Goal: Task Accomplishment & Management: Manage account settings

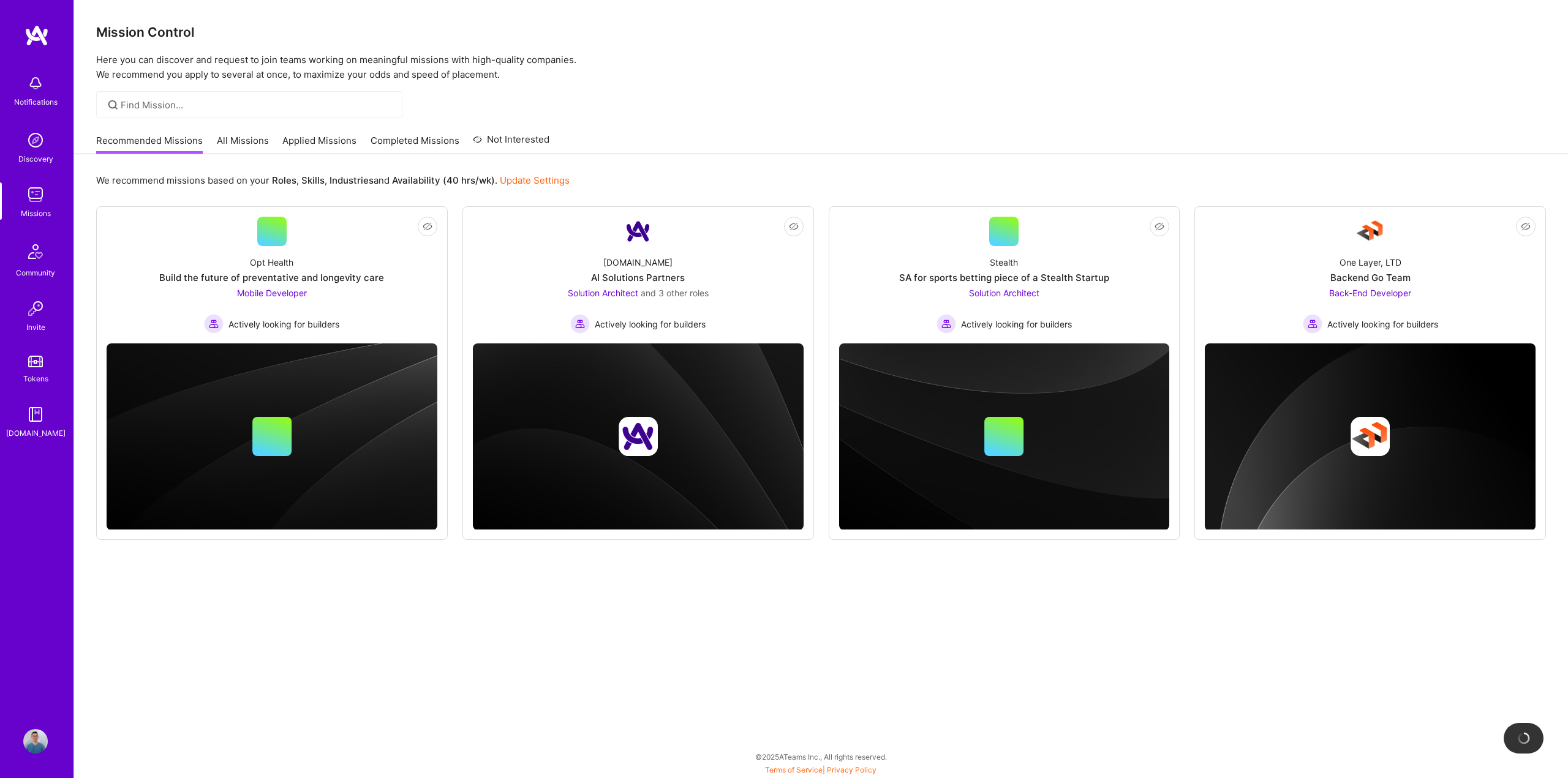
click at [331, 143] on link "Applied Missions" at bounding box center [319, 144] width 74 height 20
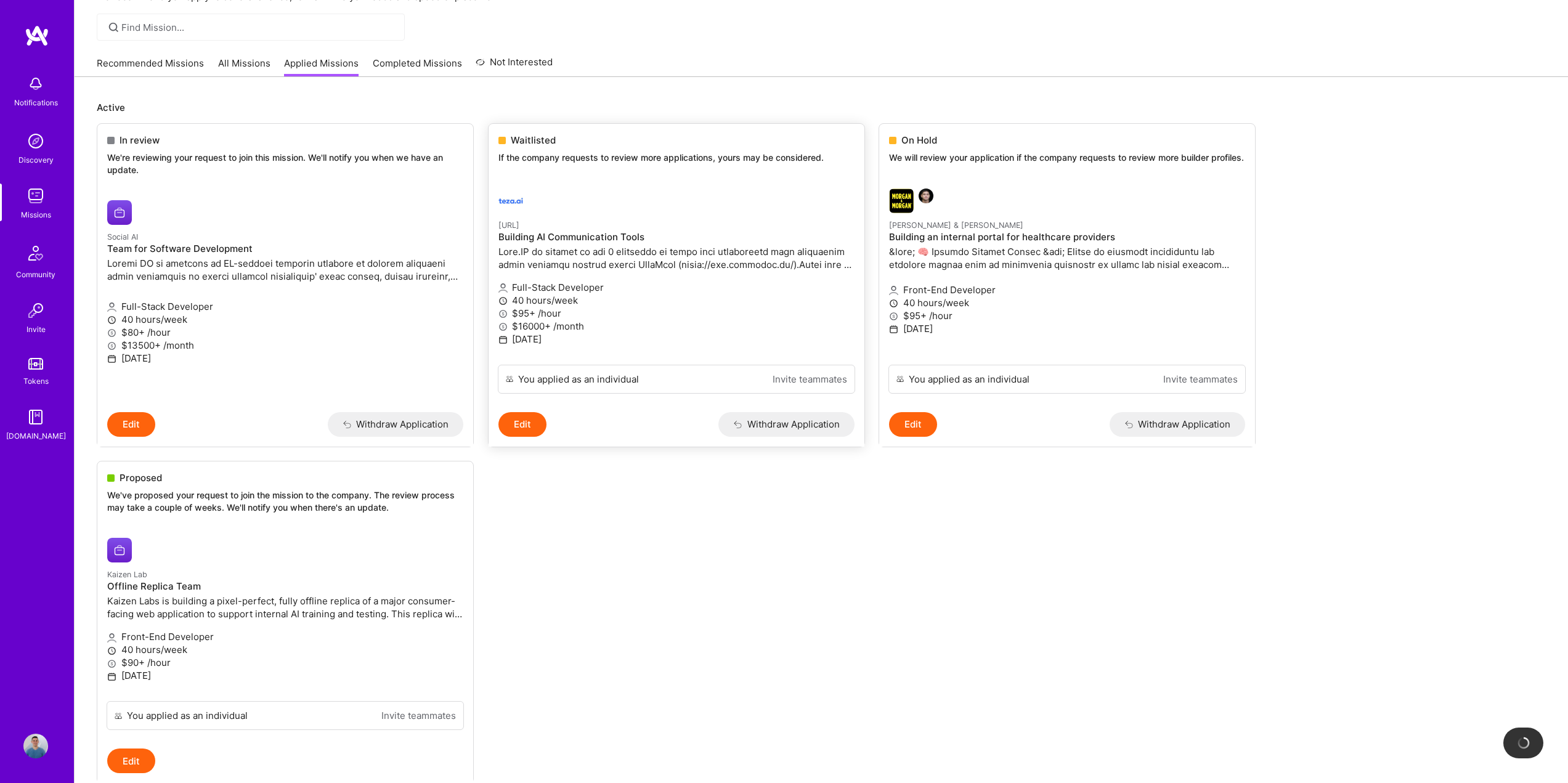
scroll to position [123, 0]
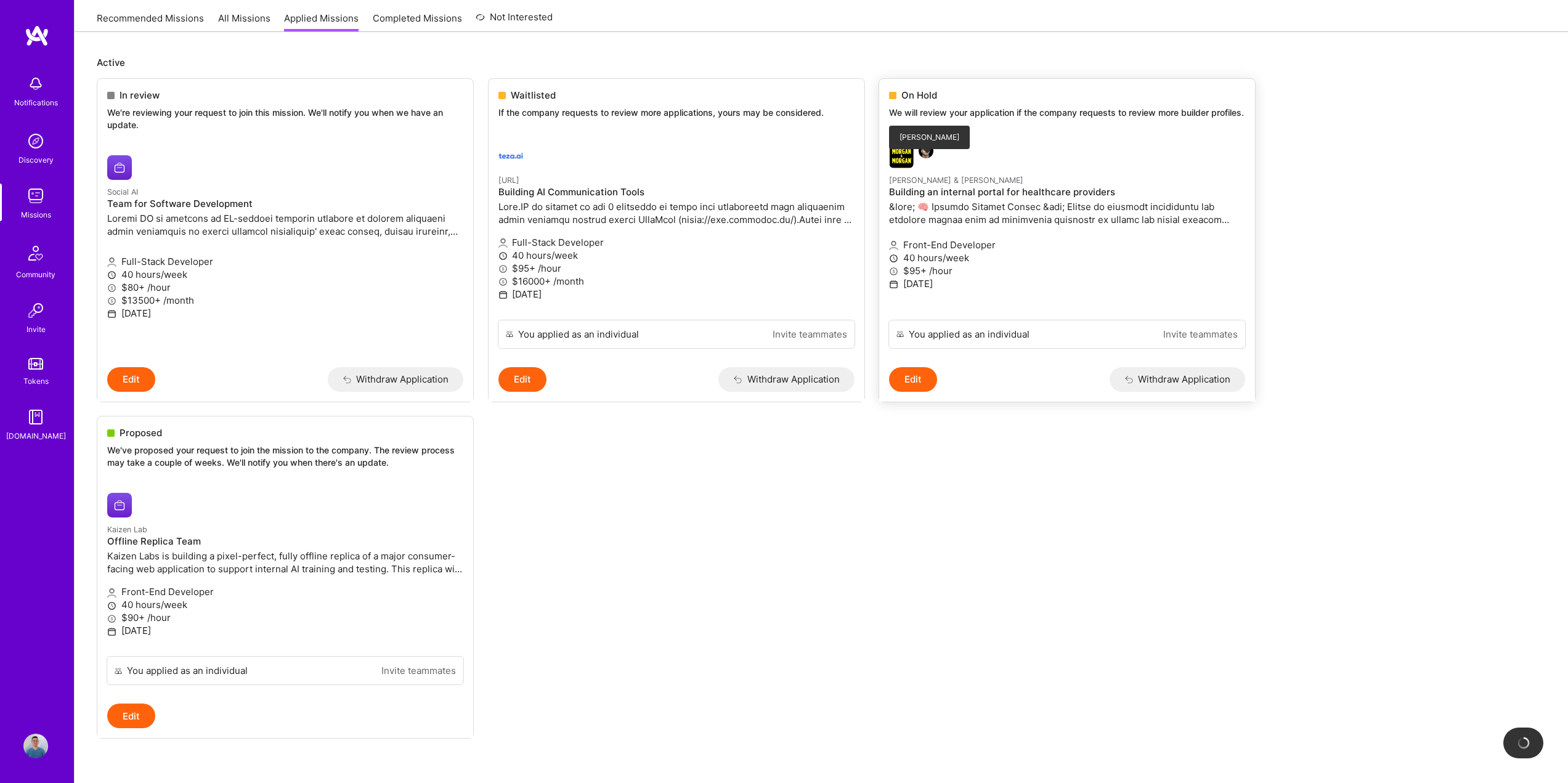
click at [925, 158] on img at bounding box center [926, 151] width 15 height 15
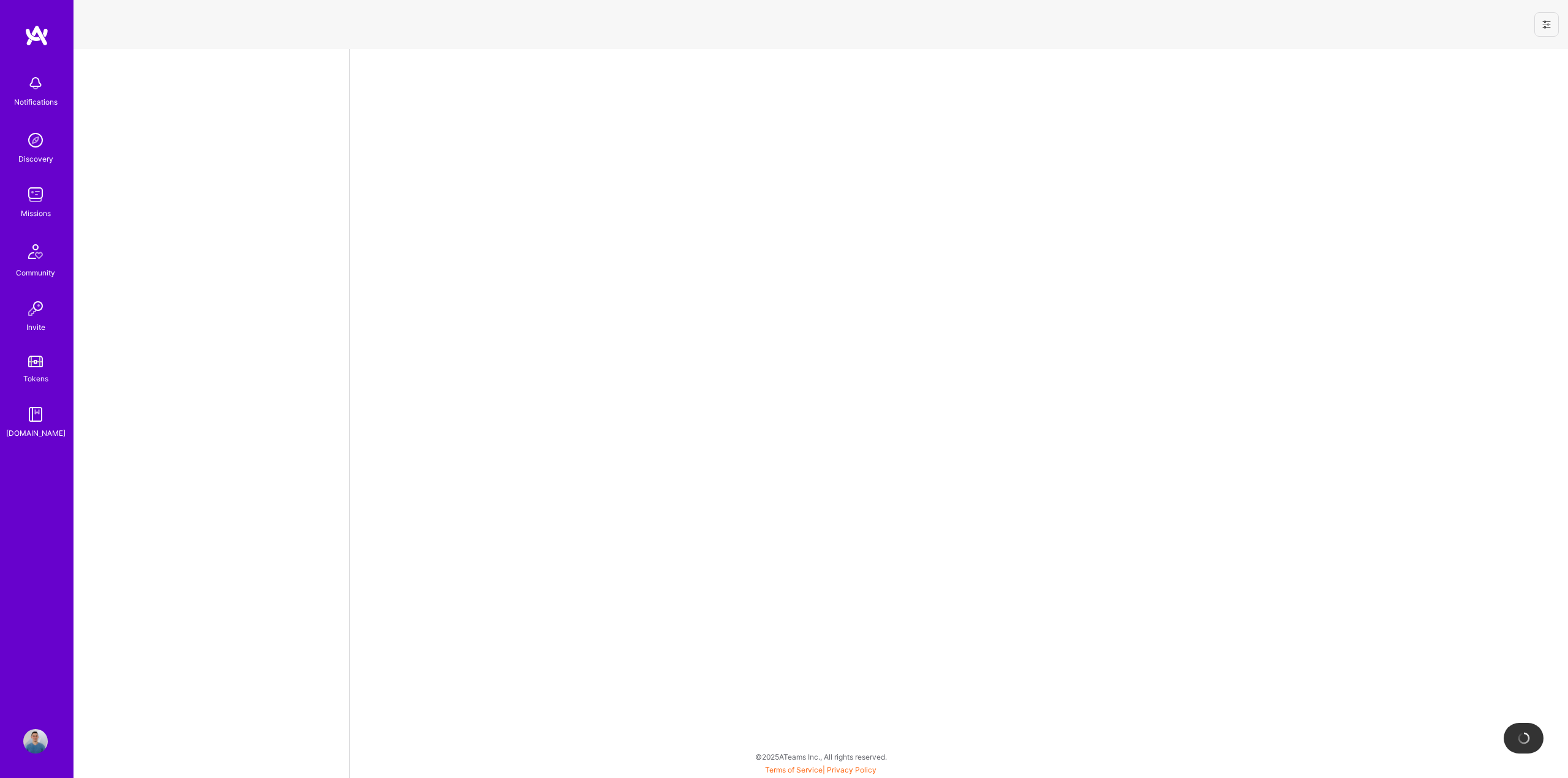
select select "RO"
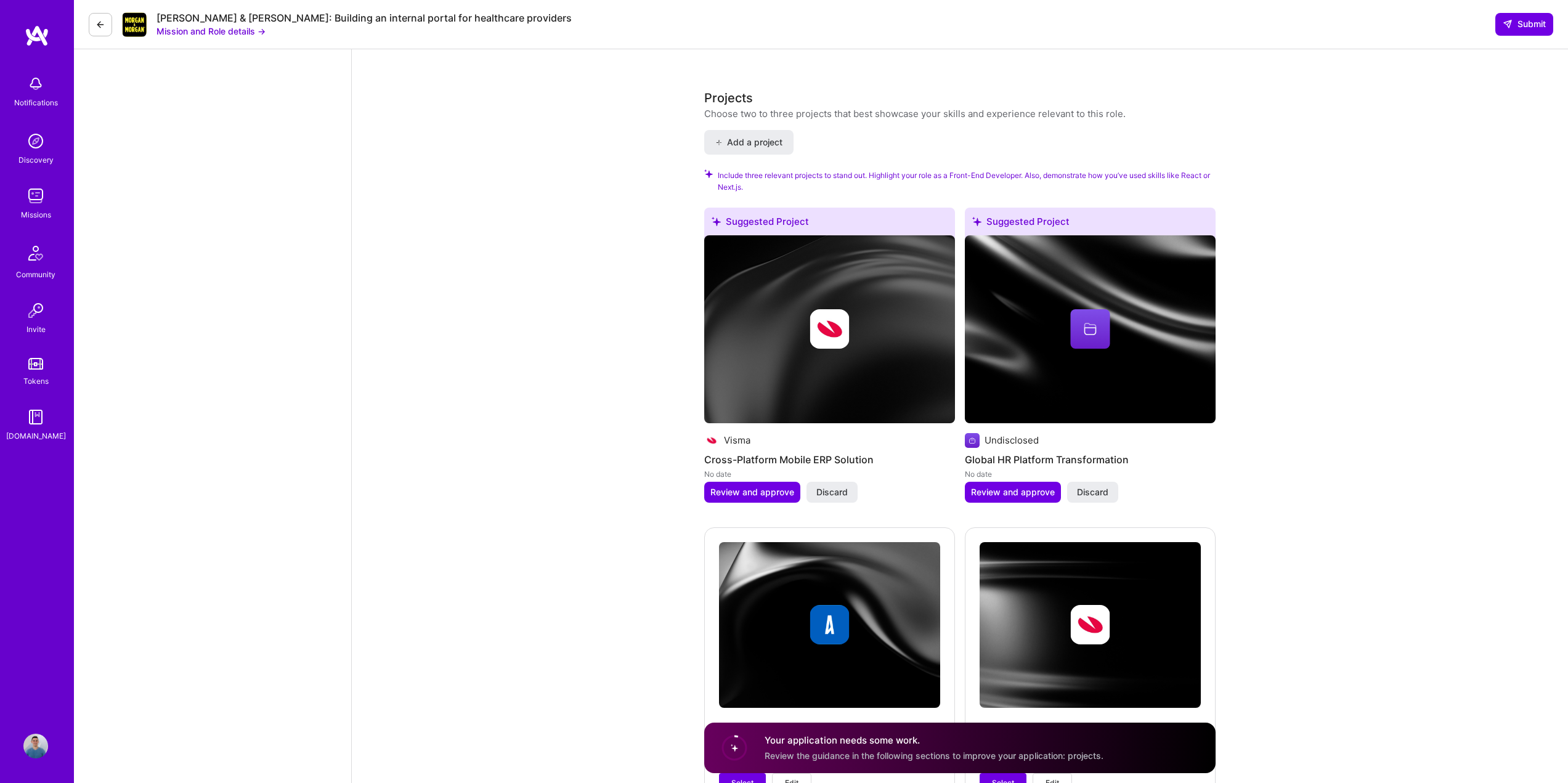
scroll to position [1185, 0]
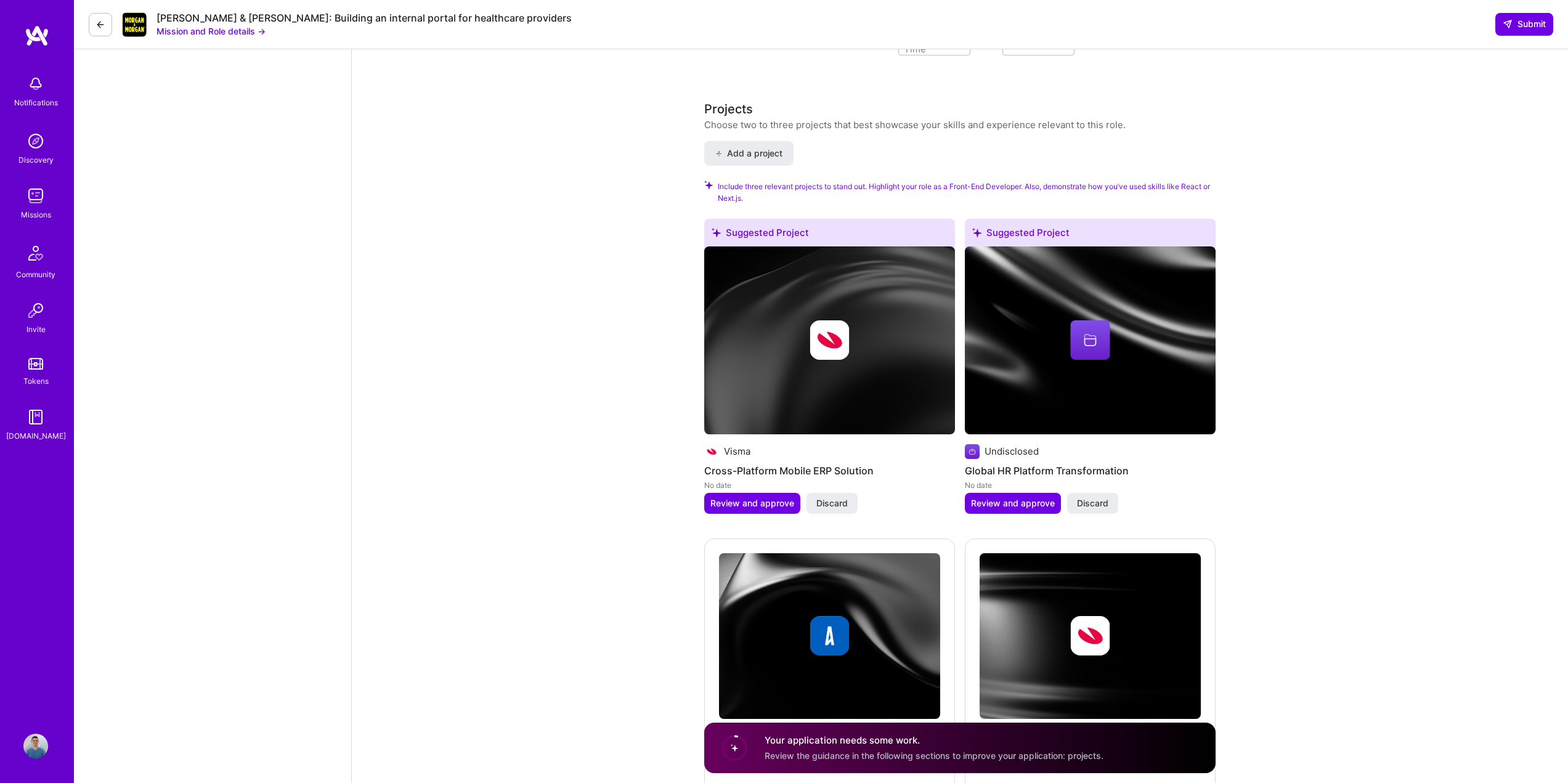
click at [96, 22] on icon at bounding box center [100, 24] width 10 height 10
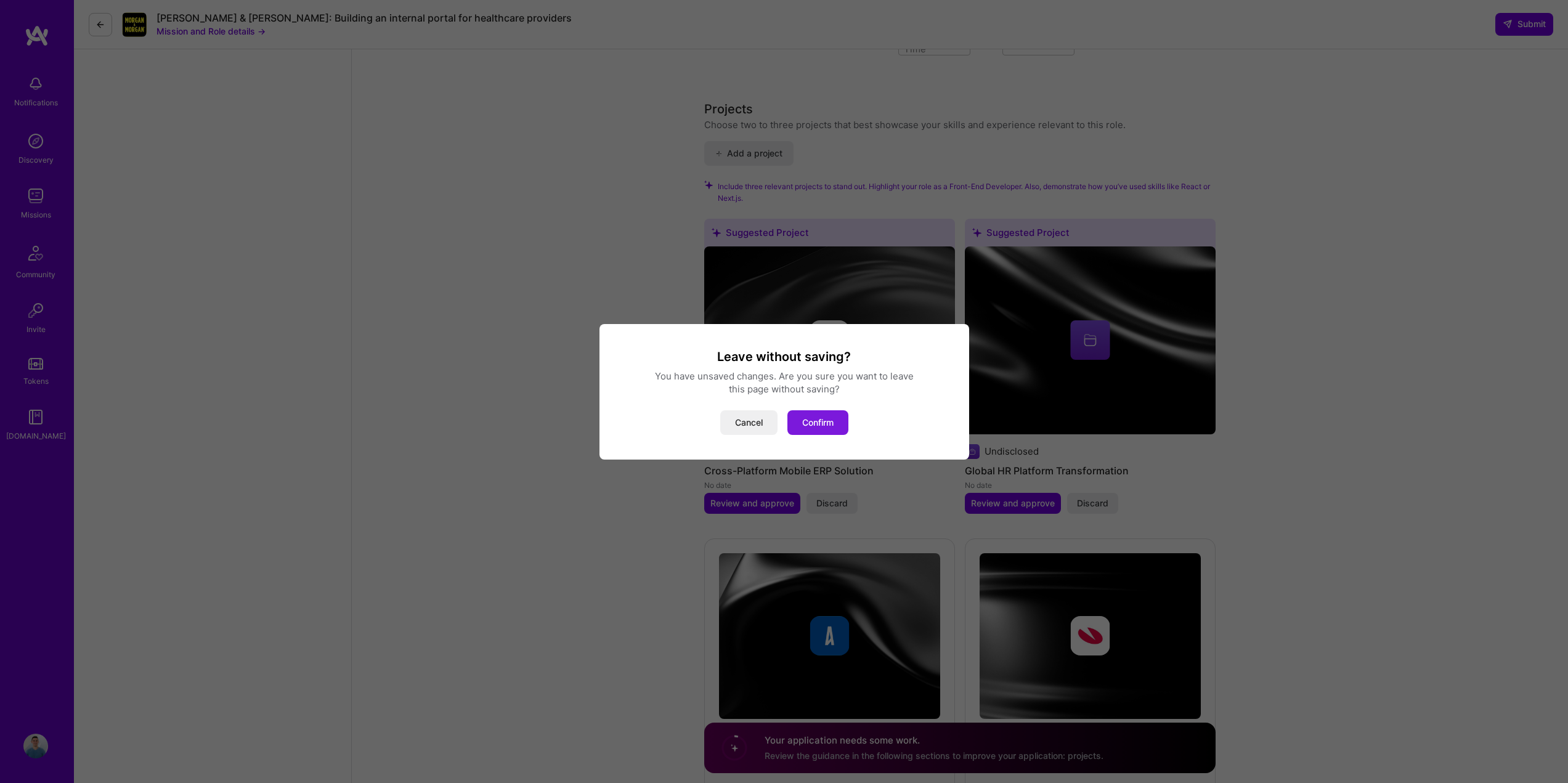
click at [824, 422] on button "Confirm" at bounding box center [818, 422] width 61 height 25
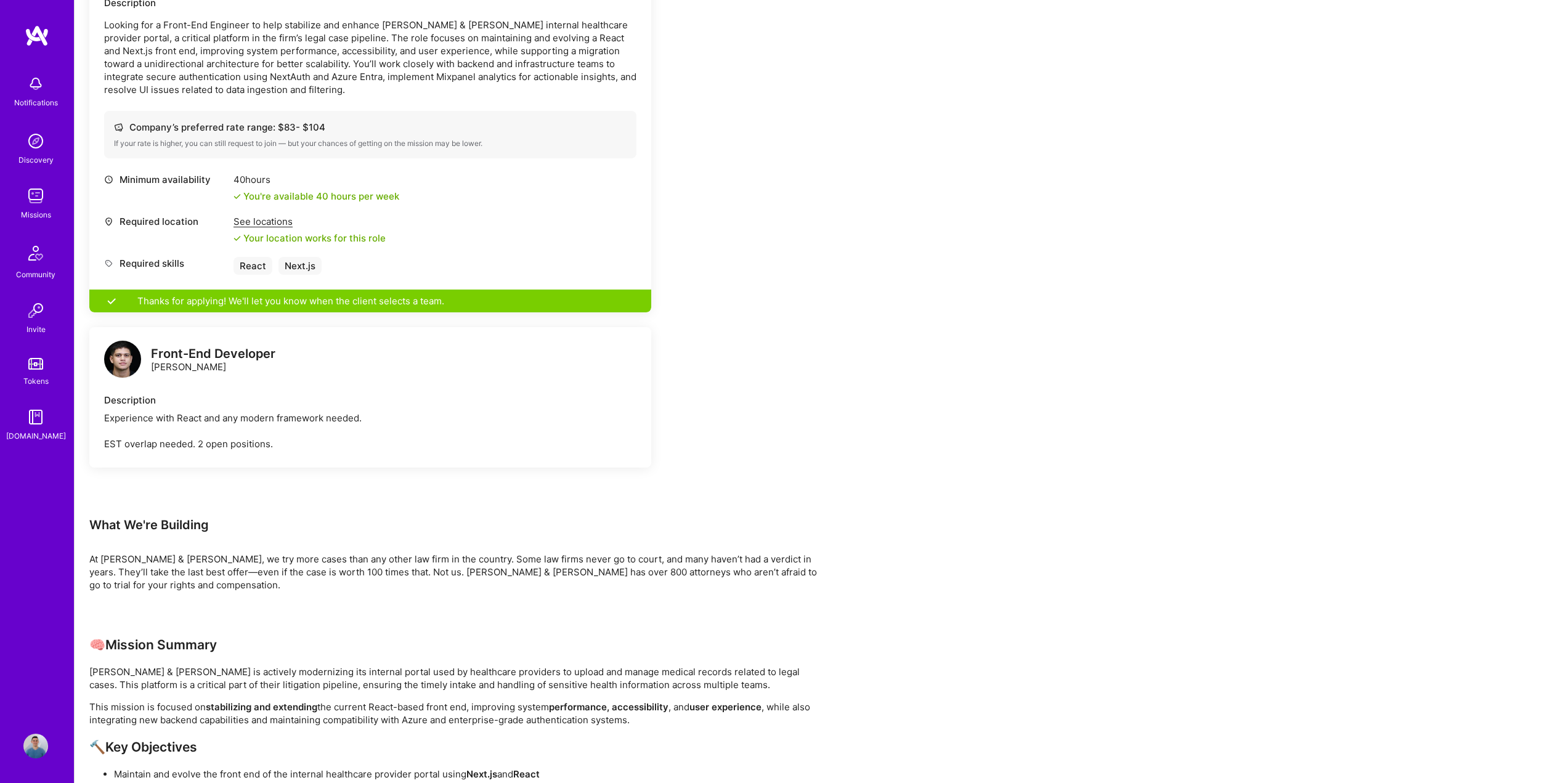
scroll to position [431, 0]
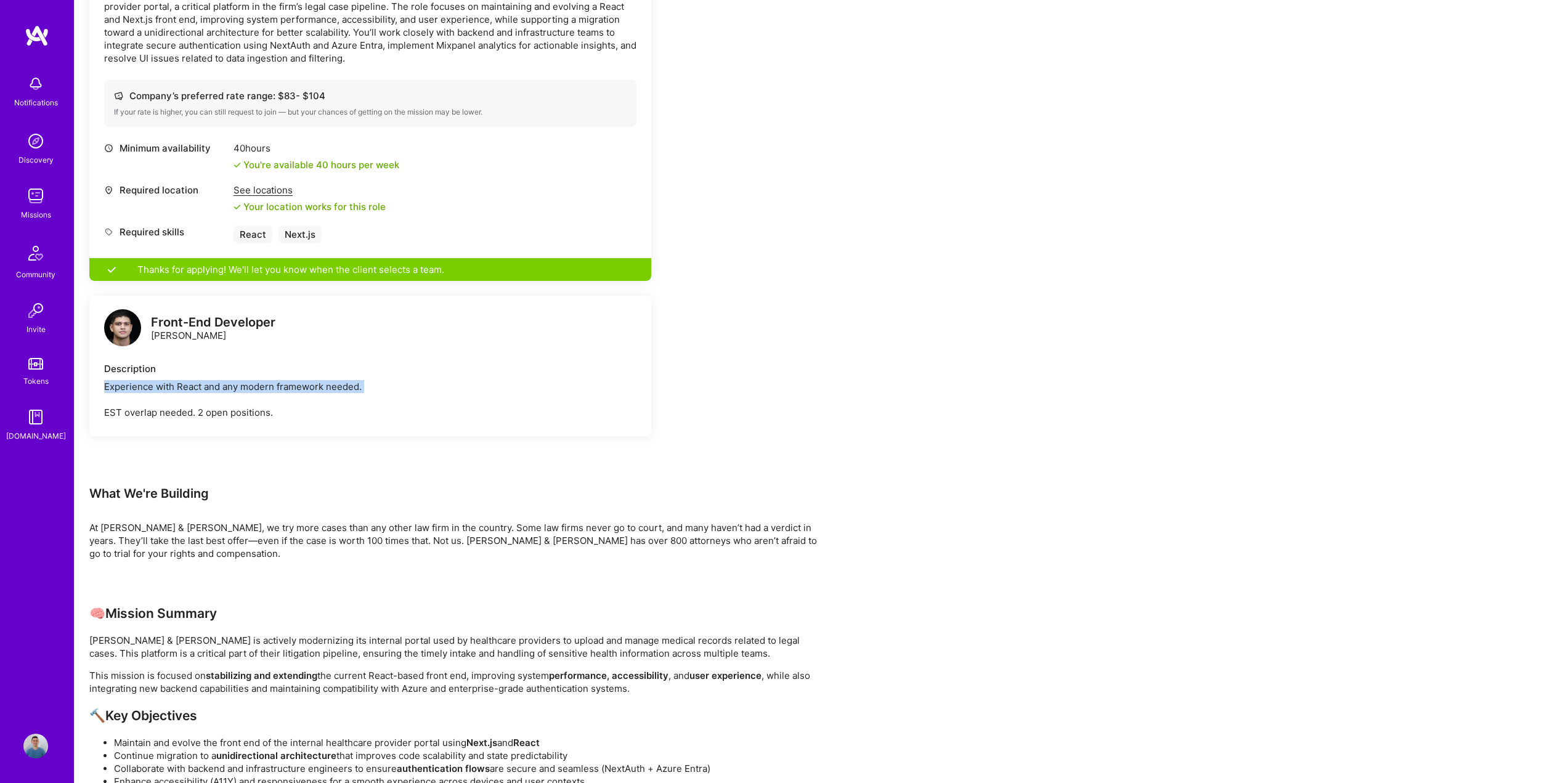
drag, startPoint x: 120, startPoint y: 376, endPoint x: 398, endPoint y: 378, distance: 278.0
click at [398, 378] on div "Front-End Developer [PERSON_NAME] Description Experience with React and any mod…" at bounding box center [370, 366] width 562 height 141
click at [398, 380] on div "Experience with React and any modern framework needed. EST overlap needed. 2 op…" at bounding box center [370, 399] width 532 height 39
drag, startPoint x: 159, startPoint y: 396, endPoint x: 286, endPoint y: 400, distance: 127.1
click at [286, 400] on div "Experience with React and any modern framework needed. EST overlap needed. 2 op…" at bounding box center [370, 399] width 532 height 39
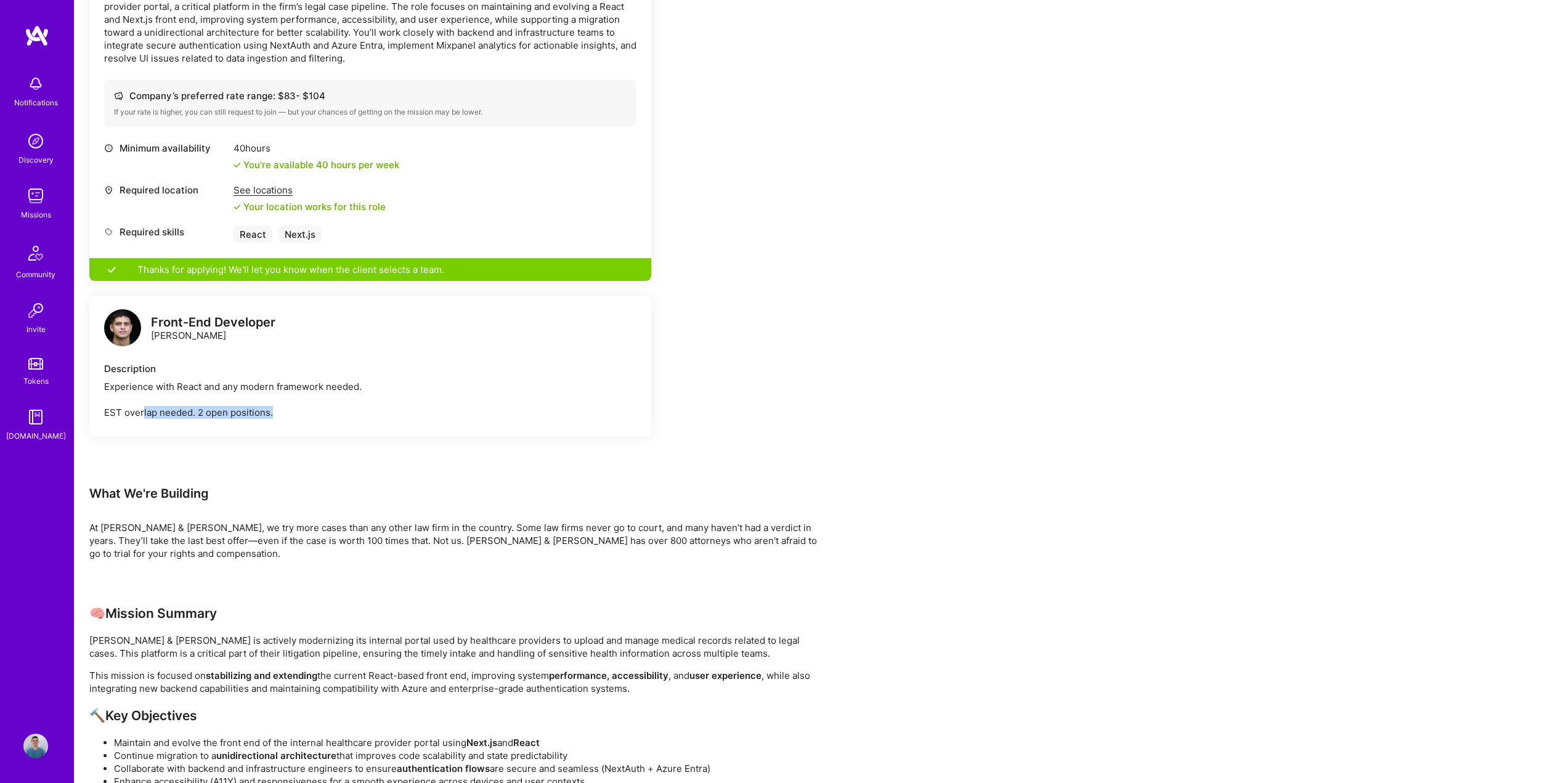
click at [287, 400] on div "Experience with React and any modern framework needed. EST overlap needed. 2 op…" at bounding box center [370, 399] width 532 height 39
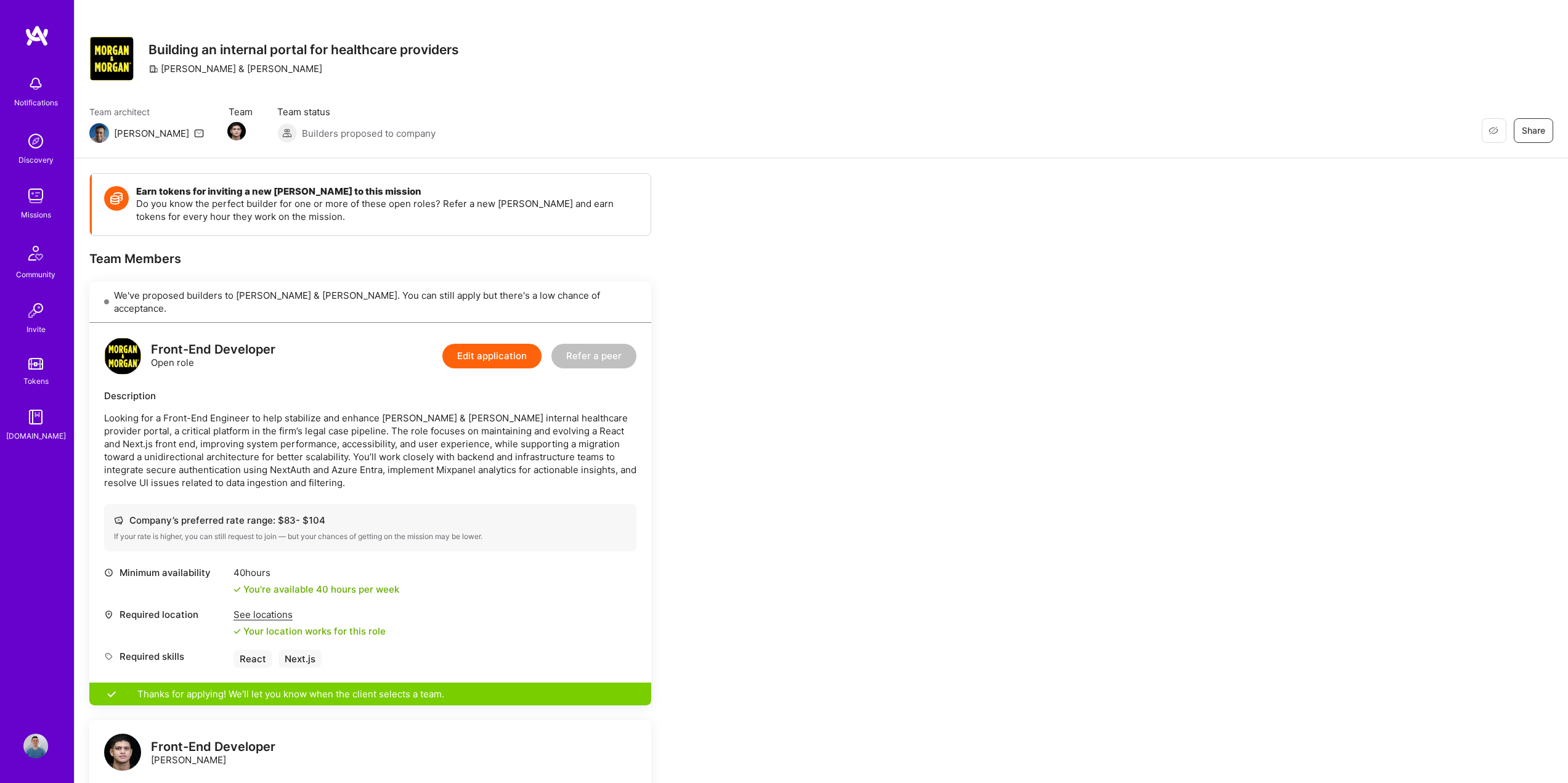
scroll to position [0, 0]
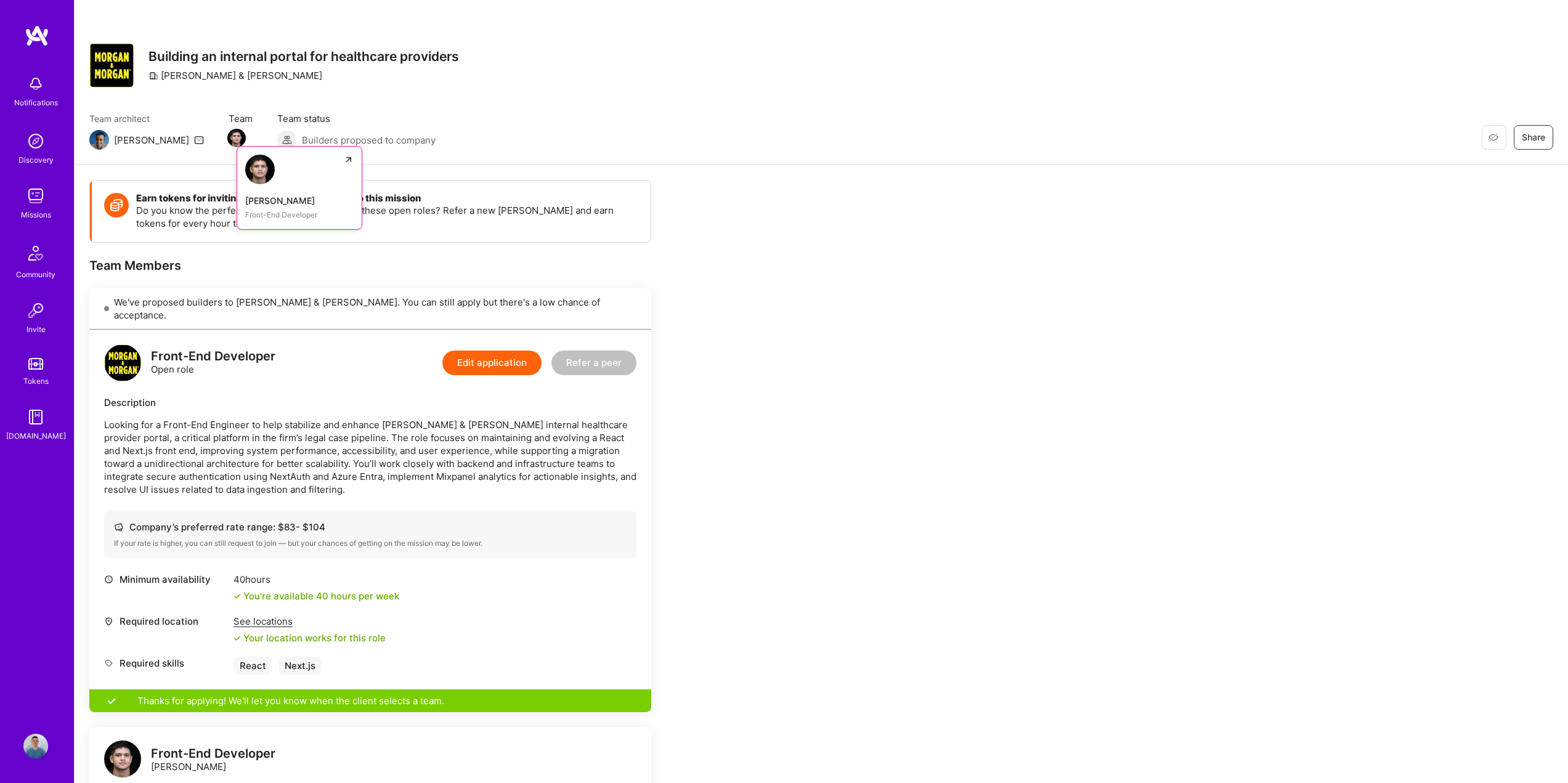
click at [227, 137] on img at bounding box center [236, 137] width 18 height 18
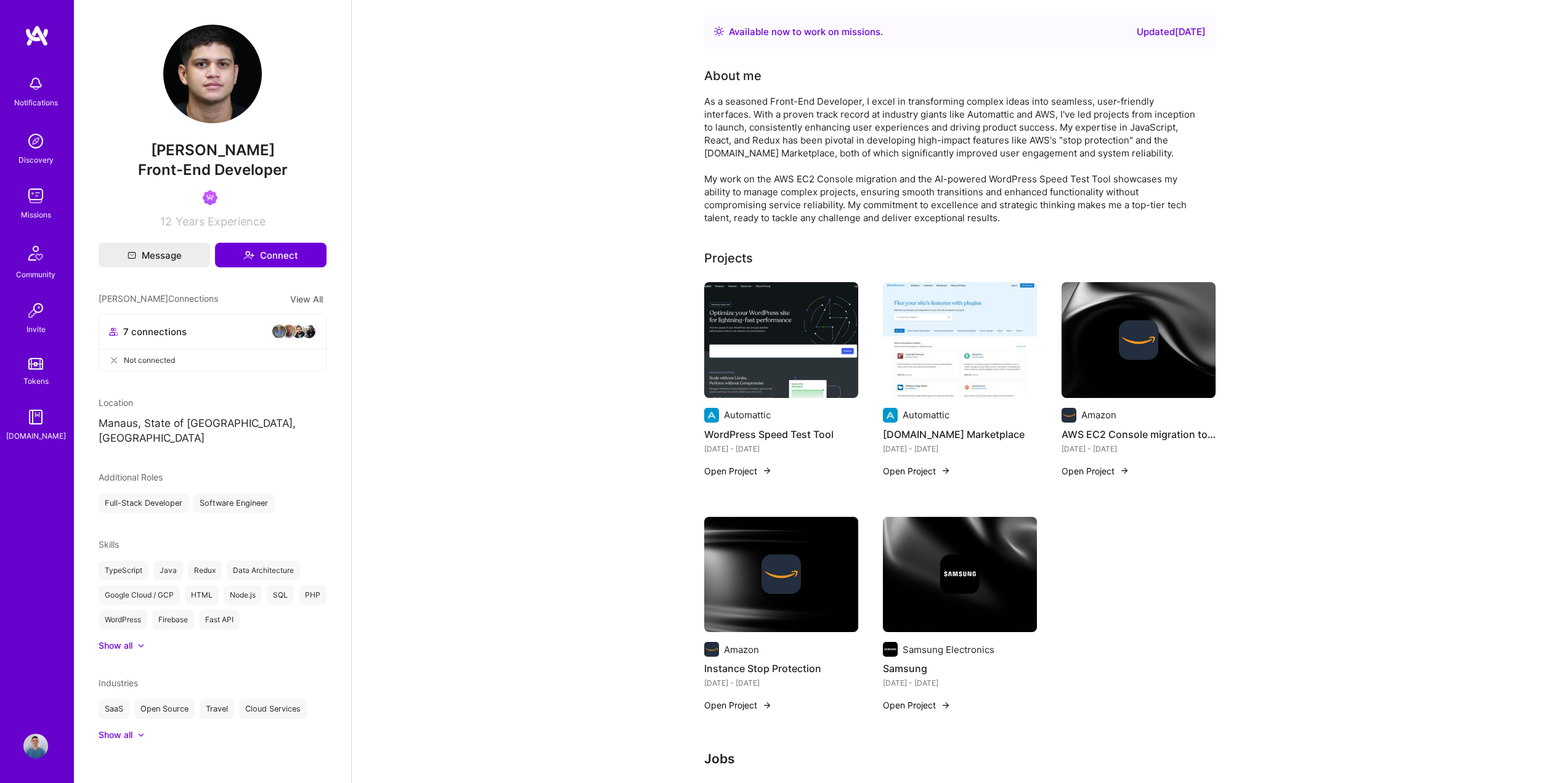
click at [29, 29] on img at bounding box center [37, 36] width 25 height 22
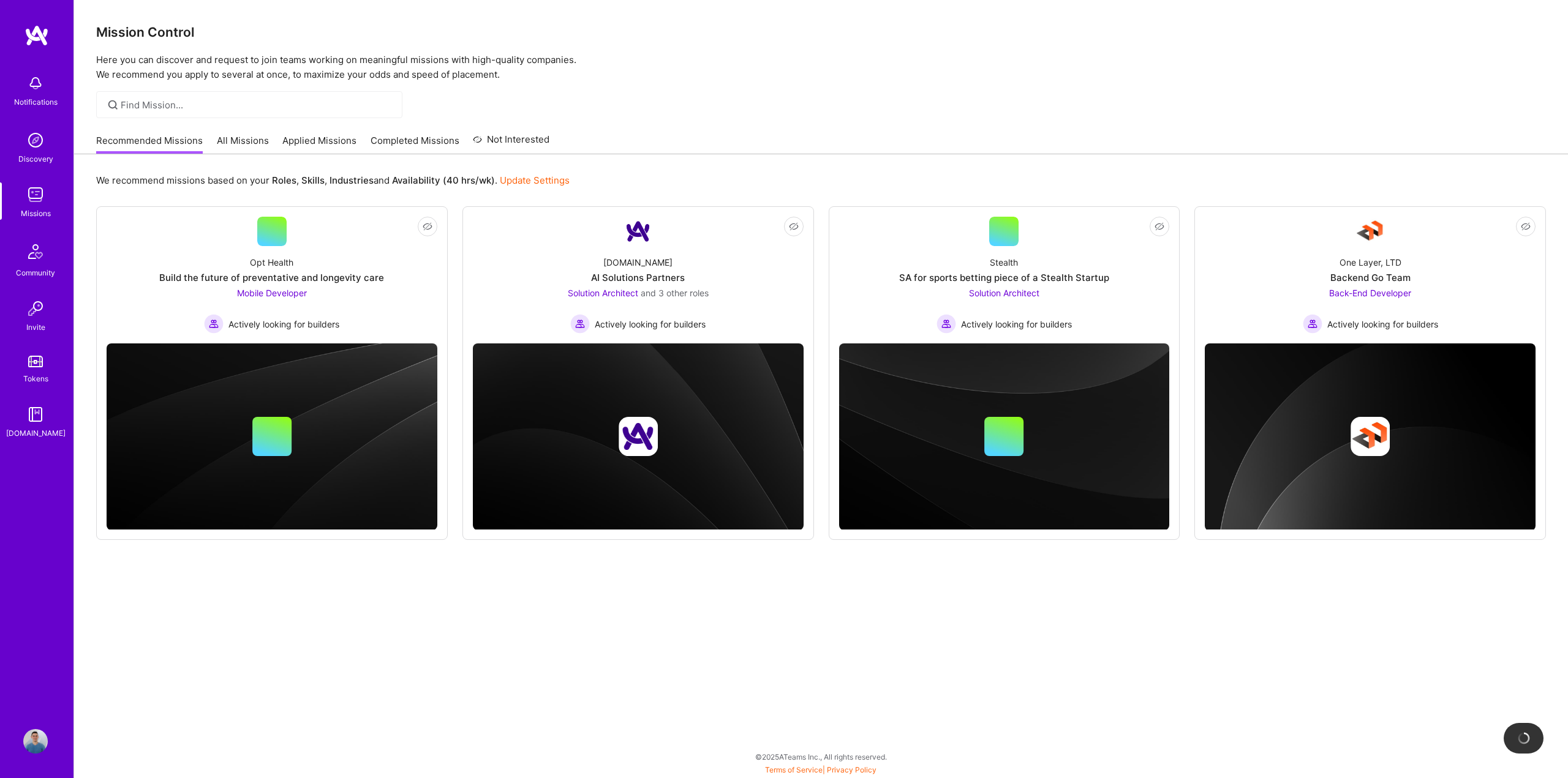
click at [42, 739] on img at bounding box center [35, 741] width 25 height 25
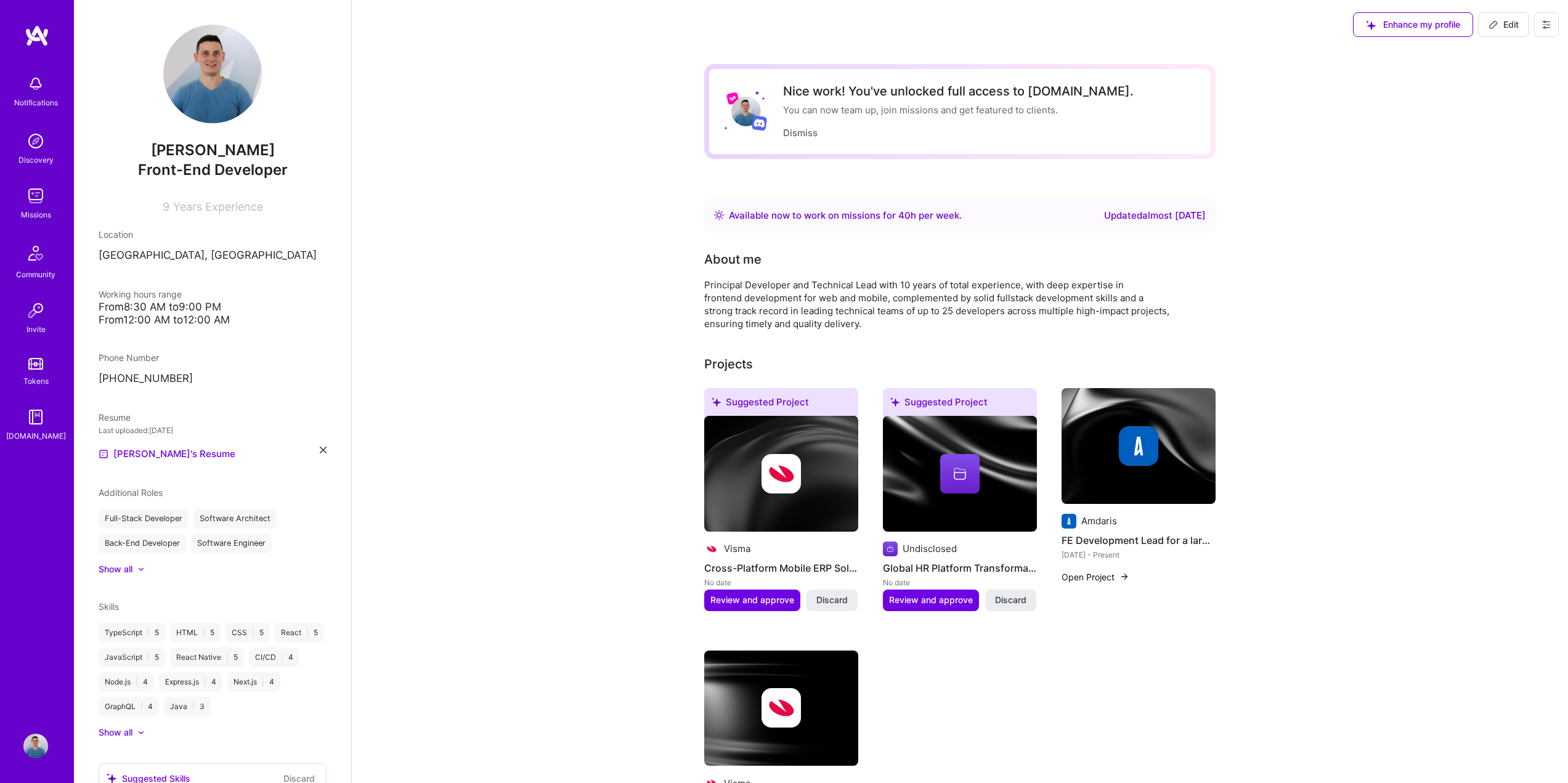
click at [117, 569] on div "Show all" at bounding box center [115, 569] width 34 height 12
click at [807, 134] on button "Dismiss" at bounding box center [800, 133] width 34 height 13
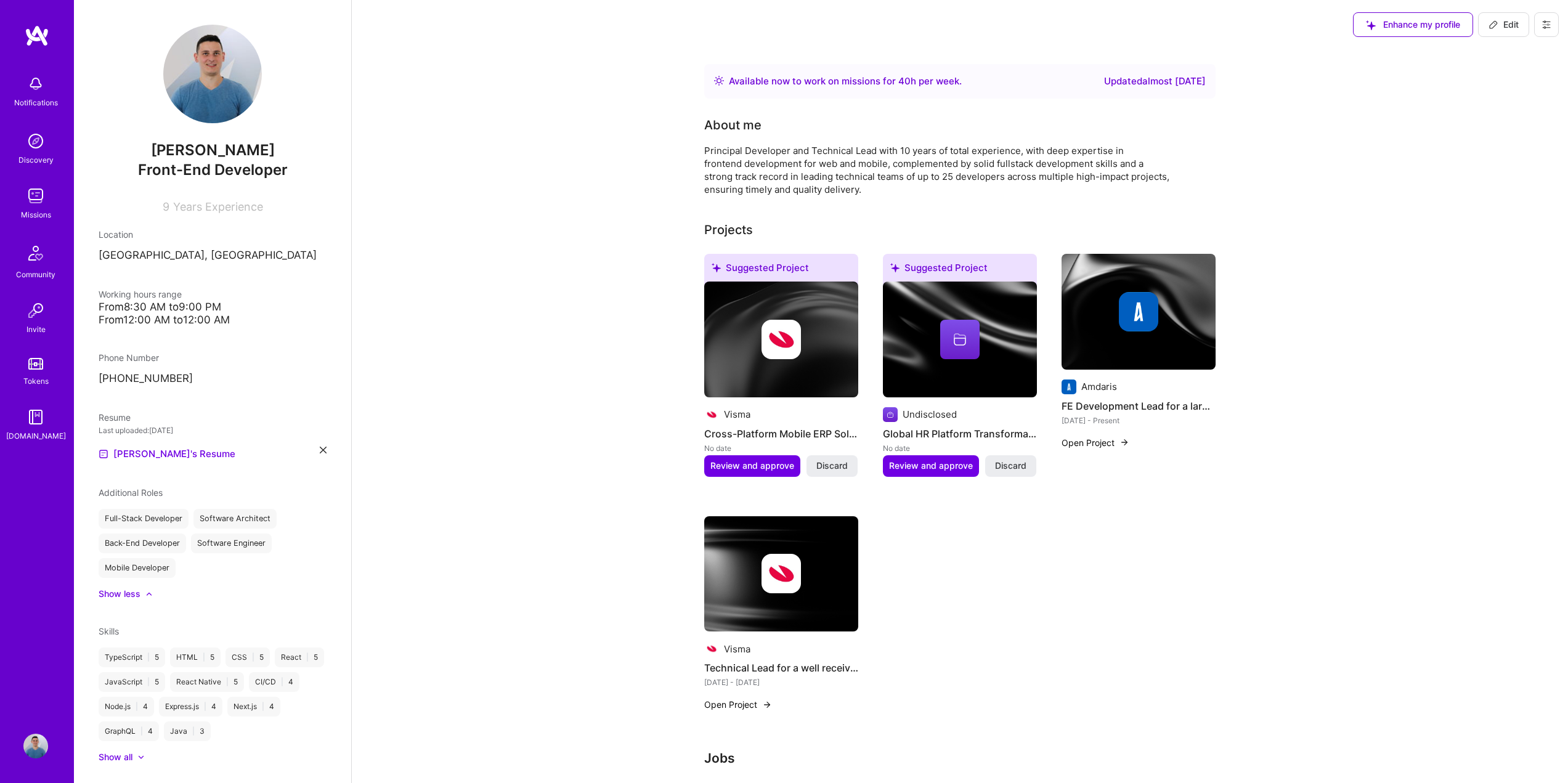
click at [1499, 22] on span "Edit" at bounding box center [1503, 24] width 30 height 12
select select "RO"
select select "Right Now"
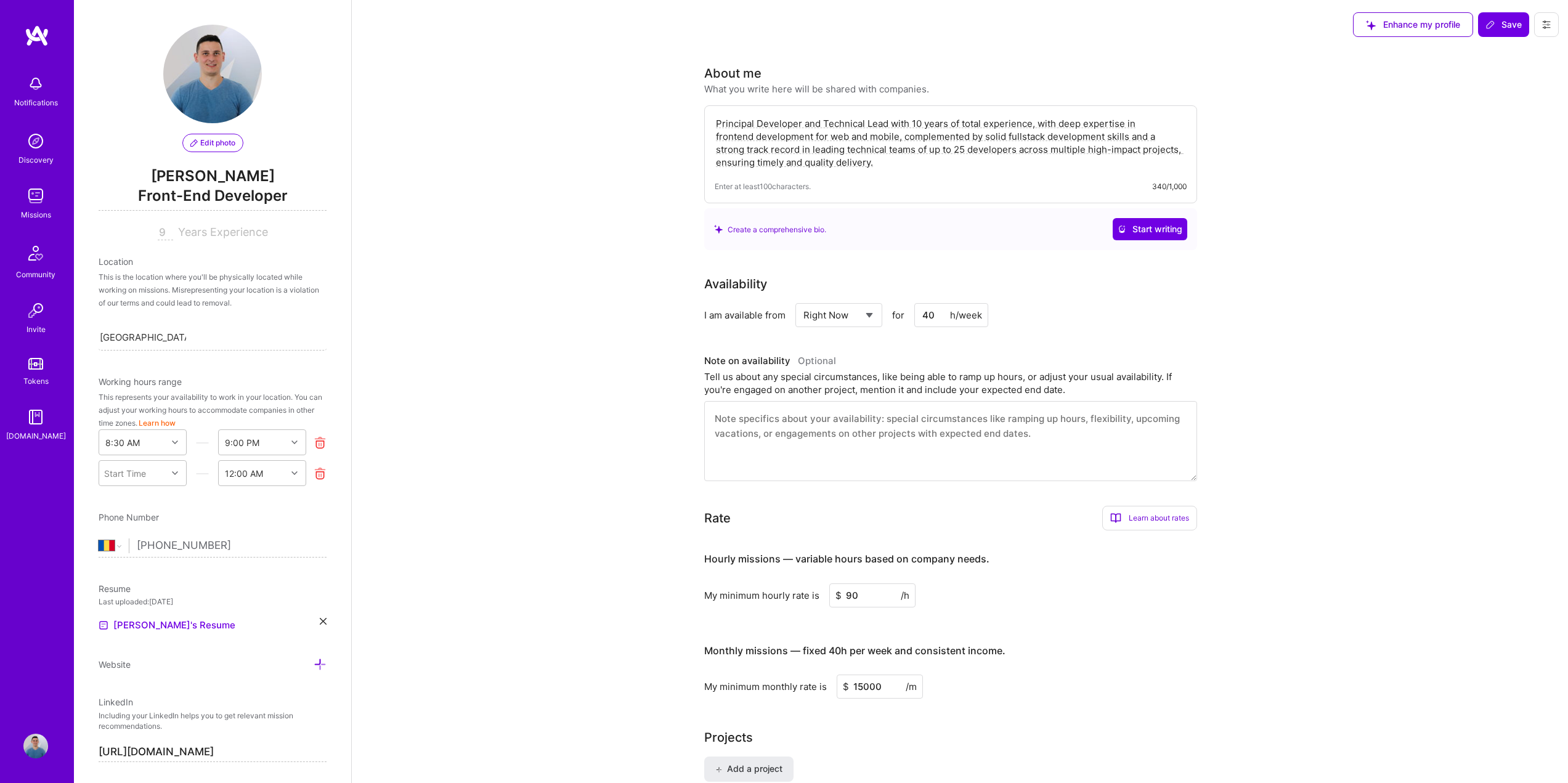
click at [163, 235] on input "9" at bounding box center [165, 233] width 15 height 15
type input "10"
click at [1523, 15] on button "Save" at bounding box center [1504, 24] width 51 height 25
